Goal: Information Seeking & Learning: Stay updated

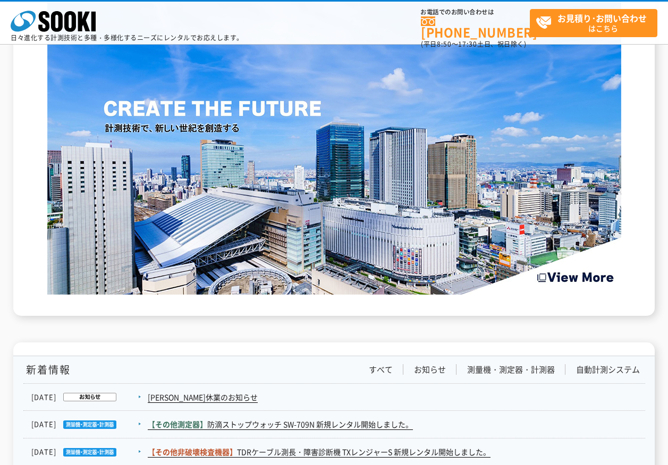
scroll to position [1541, 0]
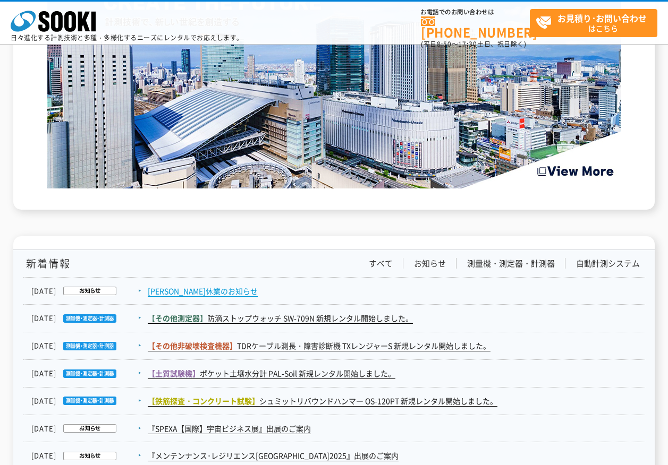
click at [193, 286] on link "[PERSON_NAME]休業のお知らせ" at bounding box center [203, 291] width 110 height 11
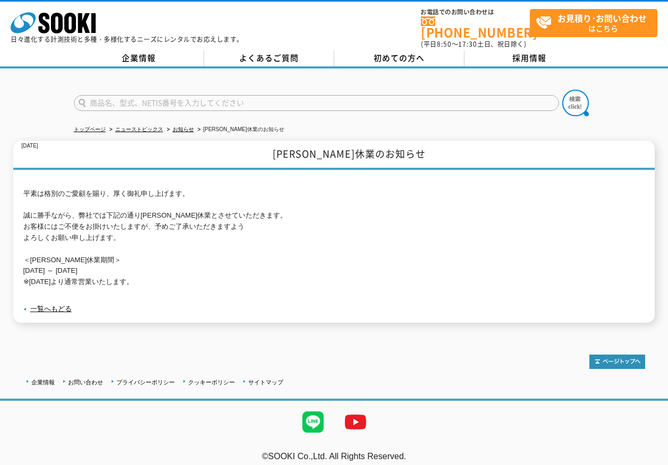
click at [20, 358] on div "企業情報 お問い合わせ プライバシーポリシー クッキーポリシー サイトマップ ©SOOKI Co.,Ltd. All Rights Reserved. テスト…" at bounding box center [334, 404] width 668 height 140
click at [188, 126] on link "お知らせ" at bounding box center [183, 129] width 21 height 6
